Goal: Use online tool/utility: Utilize a website feature to perform a specific function

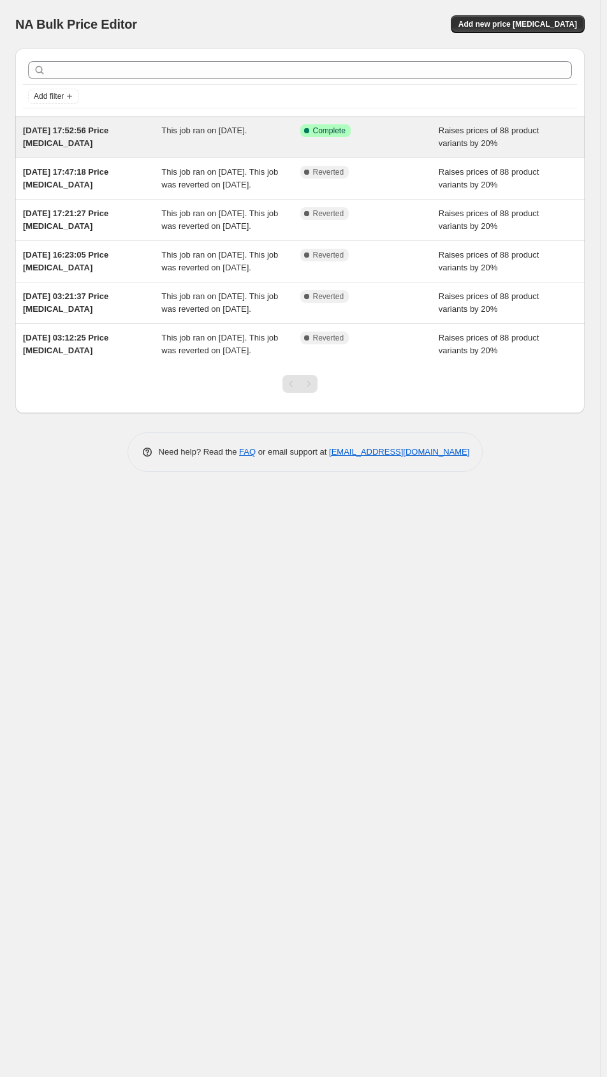
click at [402, 136] on div "Success Complete Complete" at bounding box center [359, 130] width 119 height 13
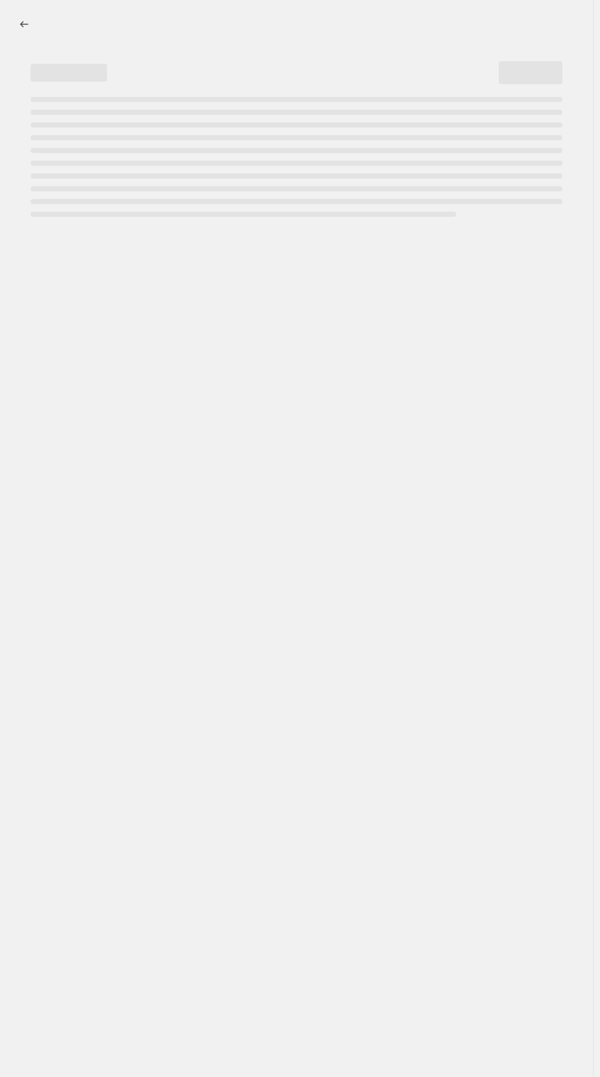
select select "percentage"
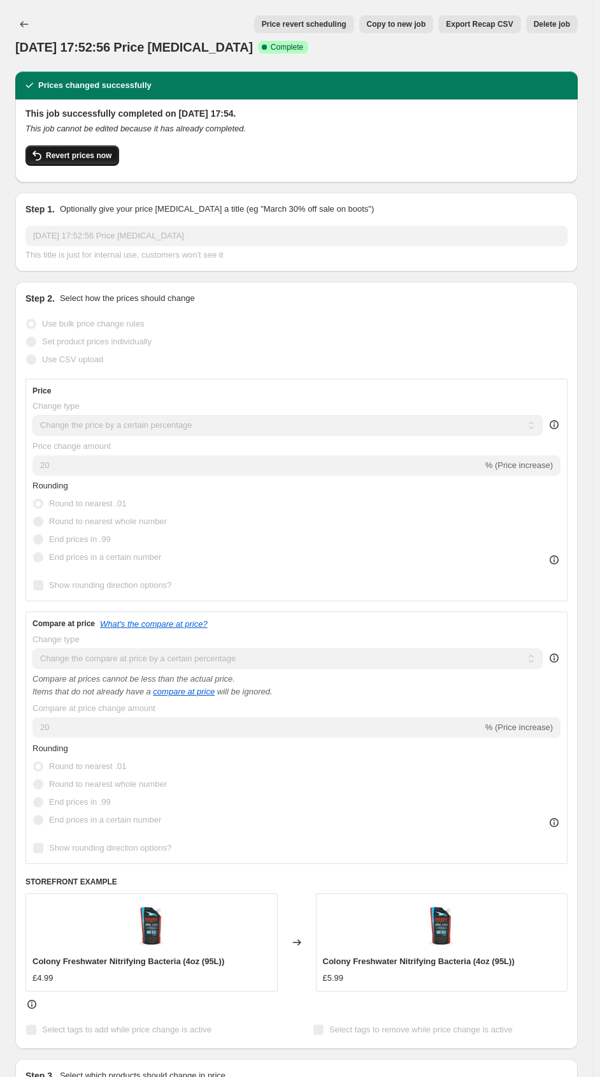
click at [82, 164] on button "Revert prices now" at bounding box center [72, 155] width 94 height 20
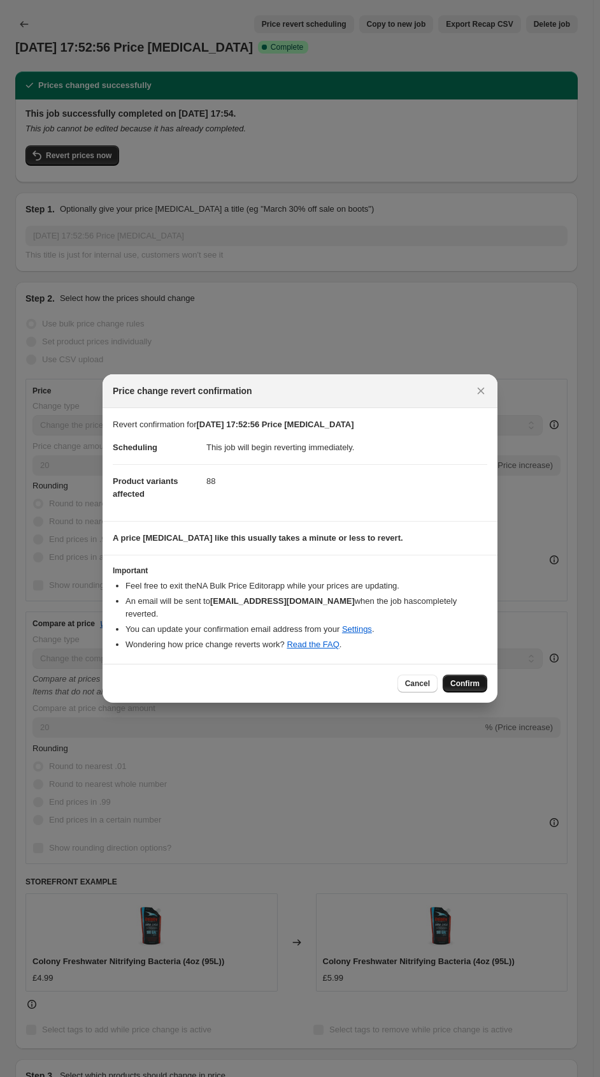
click at [456, 678] on span "Confirm" at bounding box center [465, 683] width 29 height 10
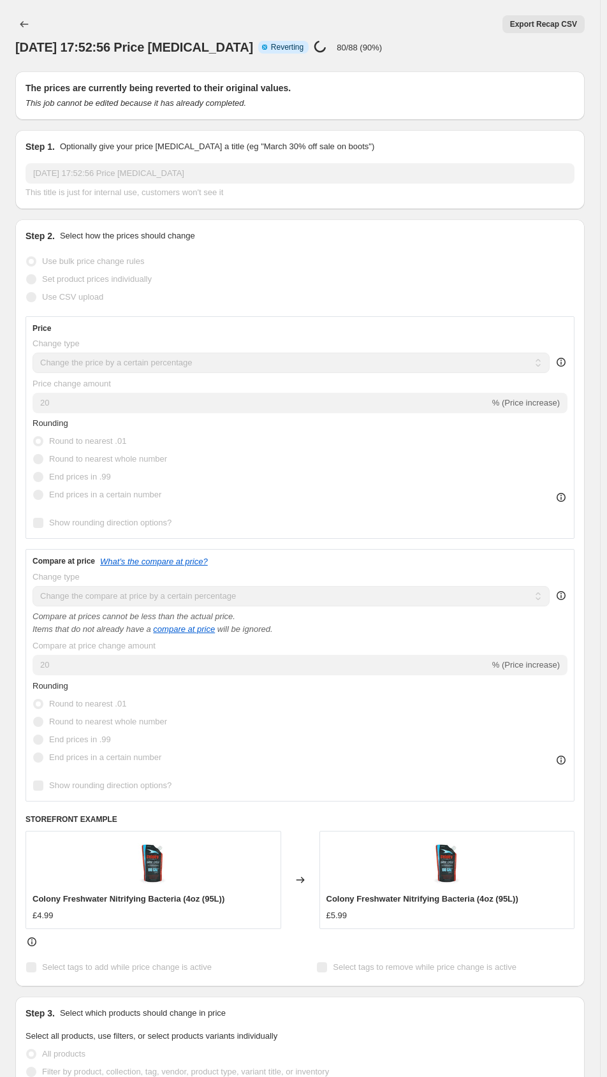
select select "percentage"
